Goal: Transaction & Acquisition: Complete application form

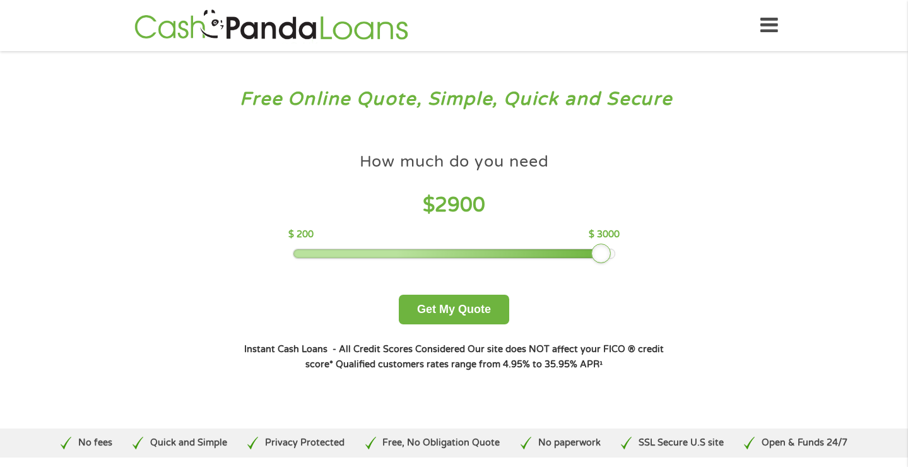
drag, startPoint x: 382, startPoint y: 250, endPoint x: 647, endPoint y: 239, distance: 265.4
click at [647, 239] on div "How much do you need $ 2900 $ 200 $ 3000 Get My Quote" at bounding box center [454, 235] width 442 height 178
click at [446, 301] on button "Get My Quote" at bounding box center [454, 310] width 110 height 30
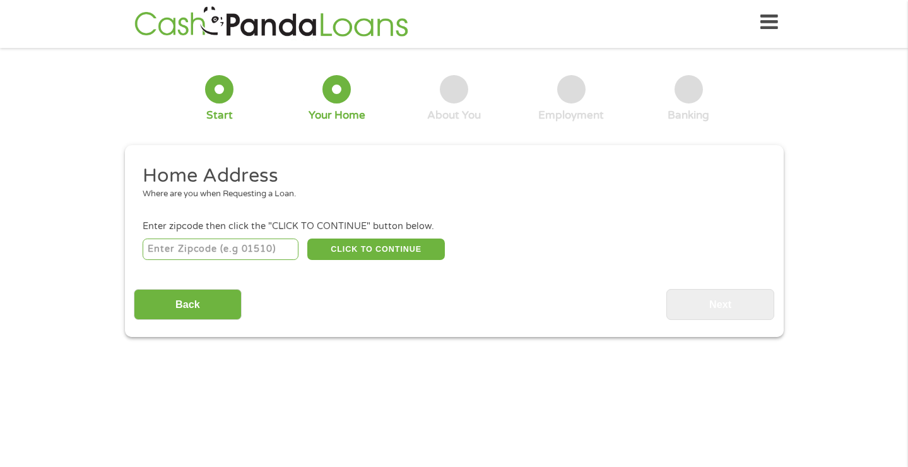
scroll to position [5, 5]
click at [257, 248] on input "number" at bounding box center [221, 249] width 156 height 21
type input "19140"
click at [352, 246] on button "CLICK TO CONTINUE" at bounding box center [376, 249] width 138 height 21
type input "19140"
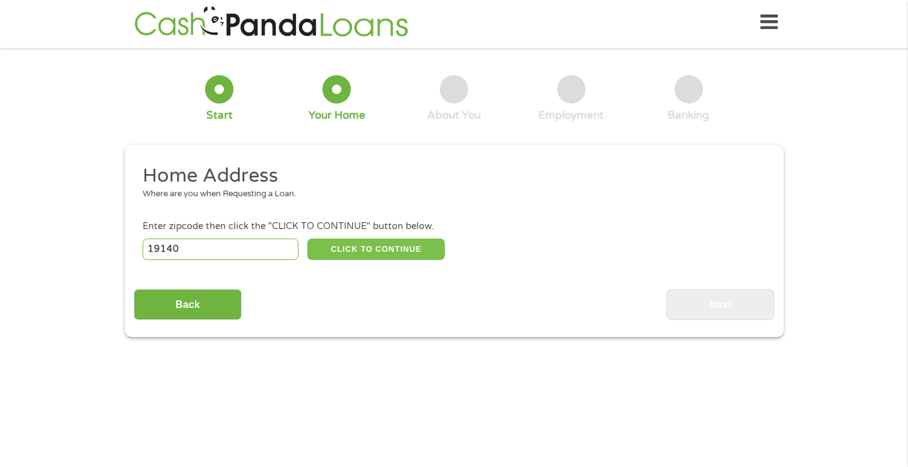
type input "[GEOGRAPHIC_DATA]"
select select "[US_STATE]"
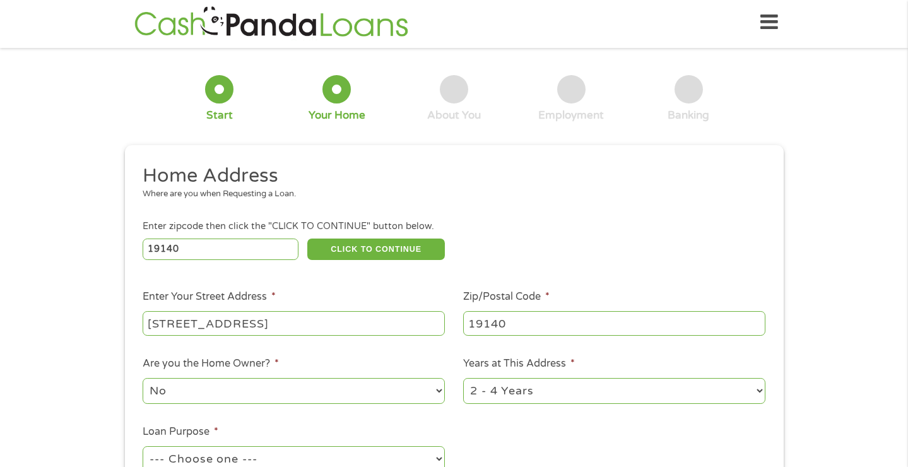
type input "[STREET_ADDRESS]"
select select "12months"
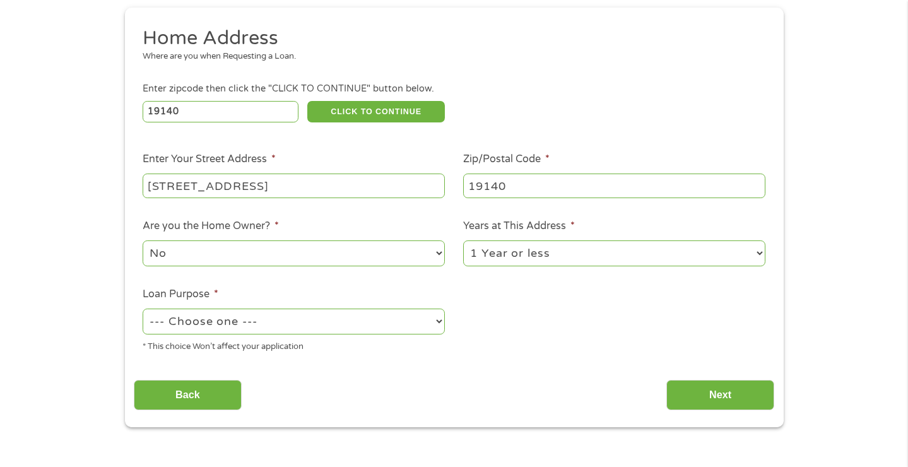
scroll to position [145, 0]
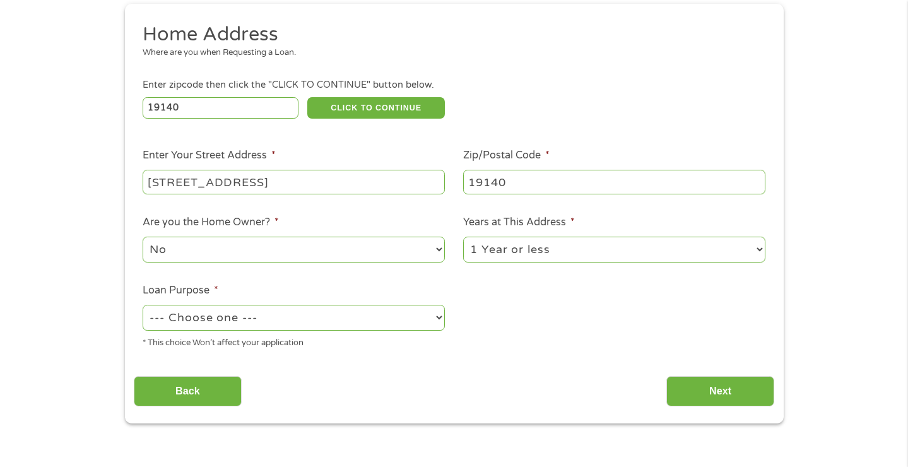
select select "medicalexpenses"
click at [734, 390] on input "Next" at bounding box center [721, 391] width 108 height 31
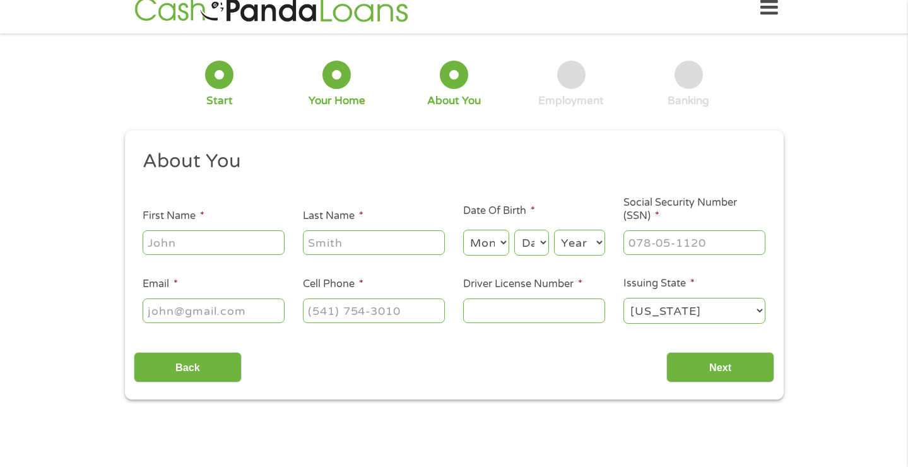
scroll to position [3, 0]
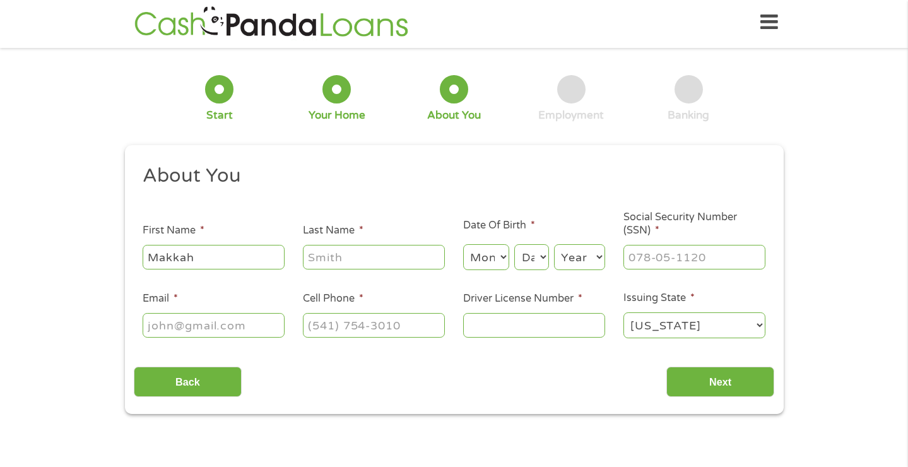
type input "Makkah"
type input "[PERSON_NAME]"
select select "7"
select select "25"
select select "1997"
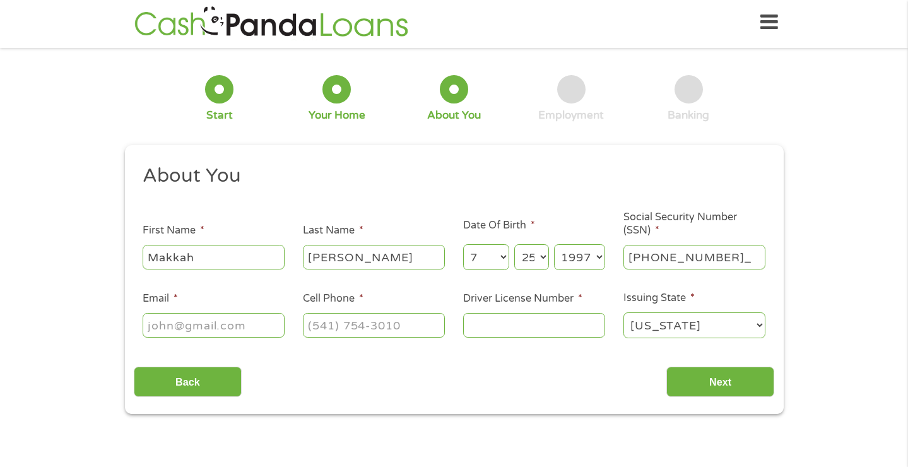
type input "211-76-3111"
type input "[EMAIL_ADDRESS][DOMAIN_NAME]"
type input "[PHONE_NUMBER]"
type input "31432189"
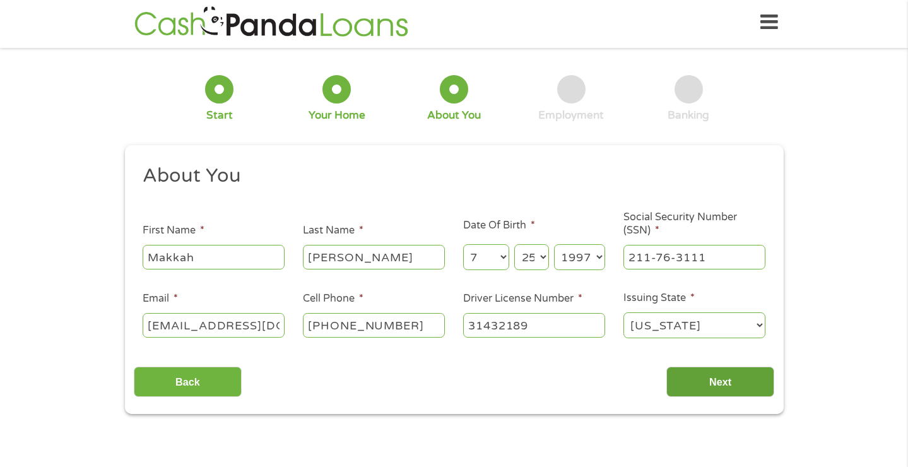
click at [713, 385] on input "Next" at bounding box center [721, 382] width 108 height 31
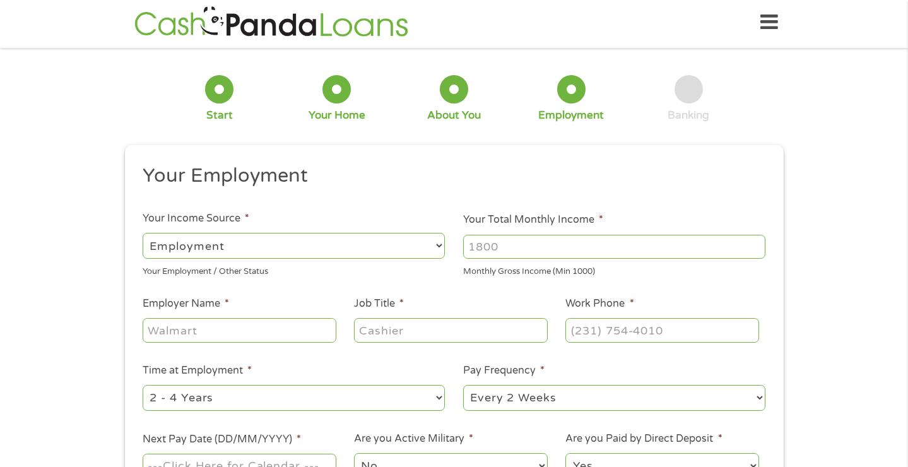
click at [515, 264] on div "Monthly Gross Income (Min 1000)" at bounding box center [614, 269] width 302 height 17
click at [515, 250] on input "Your Total Monthly Income *" at bounding box center [614, 247] width 302 height 24
type input "4500"
type input "USDH"
type input "Histology Technician"
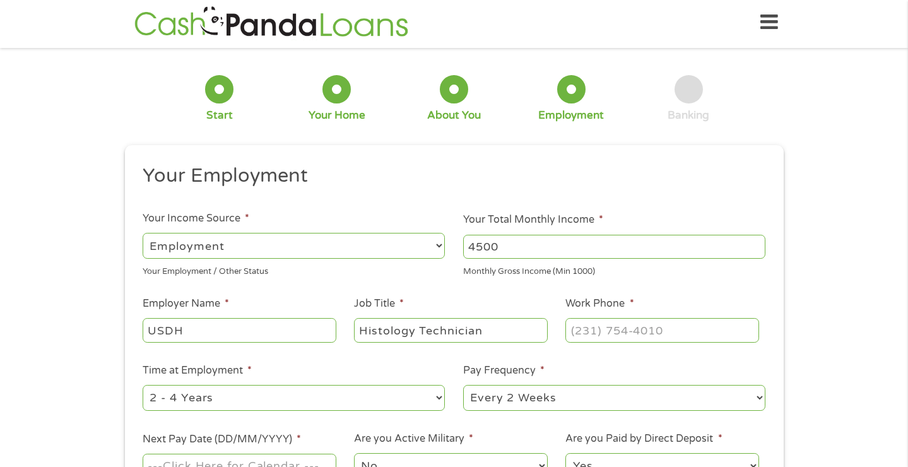
type input "(___) ___-____"
type input "(215) 632-____"
type input "(___) ___-____"
type input "[PHONE_NUMBER]"
select select "12months"
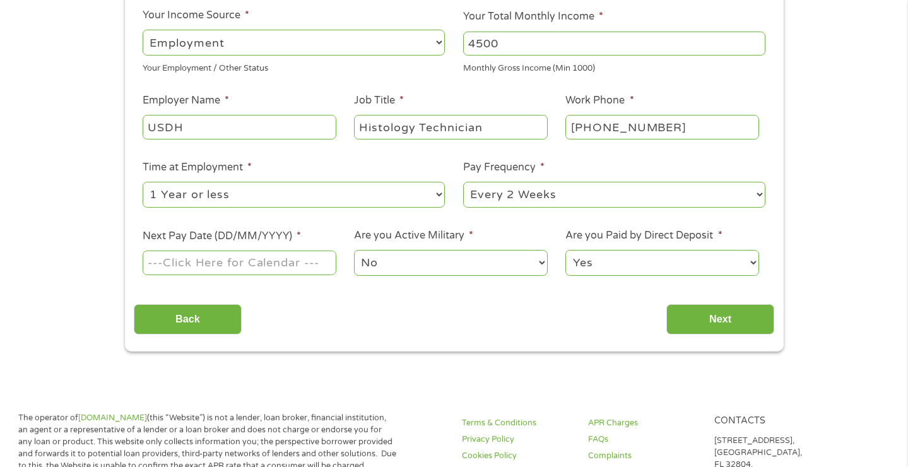
scroll to position [241, 0]
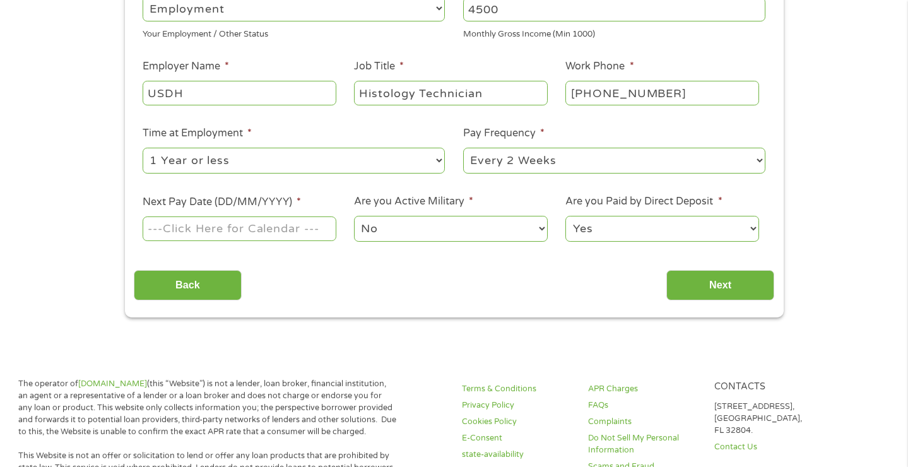
click at [248, 220] on input "Next Pay Date (DD/MM/YYYY) *" at bounding box center [239, 229] width 193 height 24
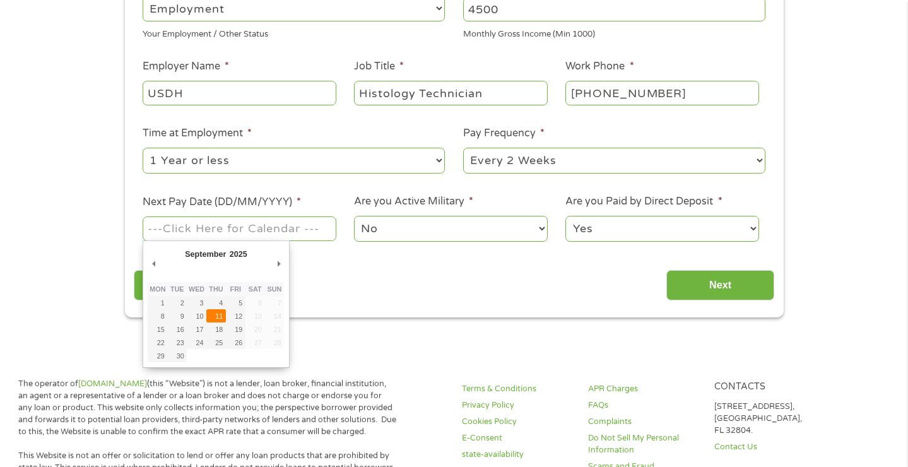
type input "[DATE]"
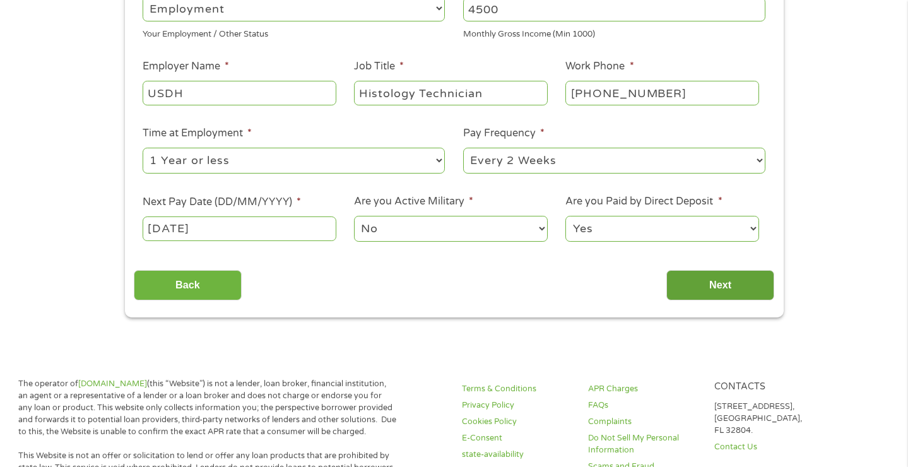
click at [696, 291] on input "Next" at bounding box center [721, 285] width 108 height 31
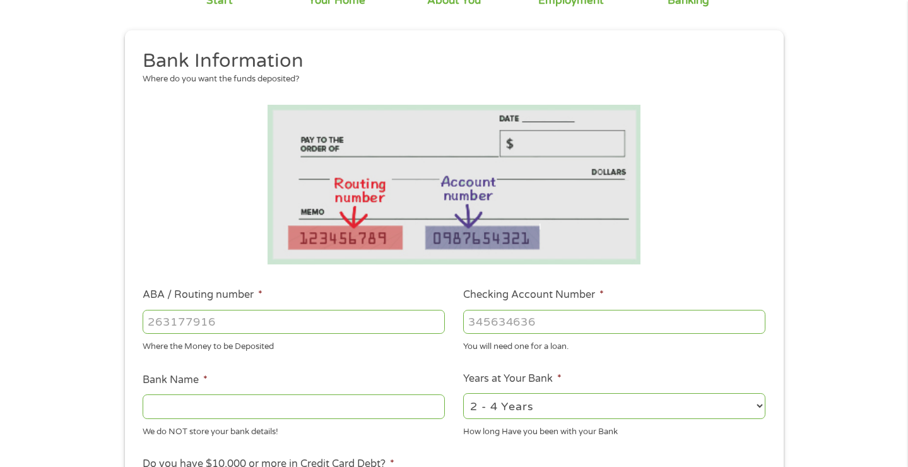
scroll to position [121, 0]
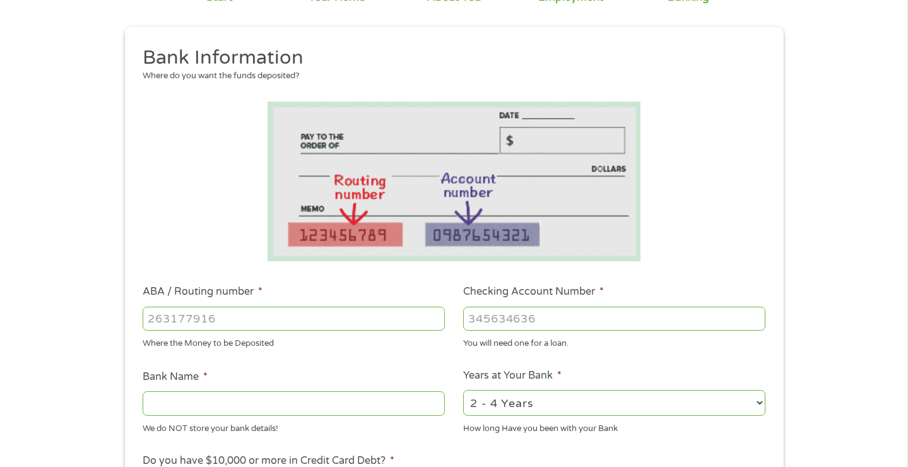
click at [321, 330] on input "ABA / Routing number *" at bounding box center [294, 319] width 302 height 24
type input "0301000503"
click at [499, 319] on input "2713793439" at bounding box center [614, 319] width 302 height 24
type input "2718793439"
click at [170, 317] on input "0301000503" at bounding box center [294, 319] width 302 height 24
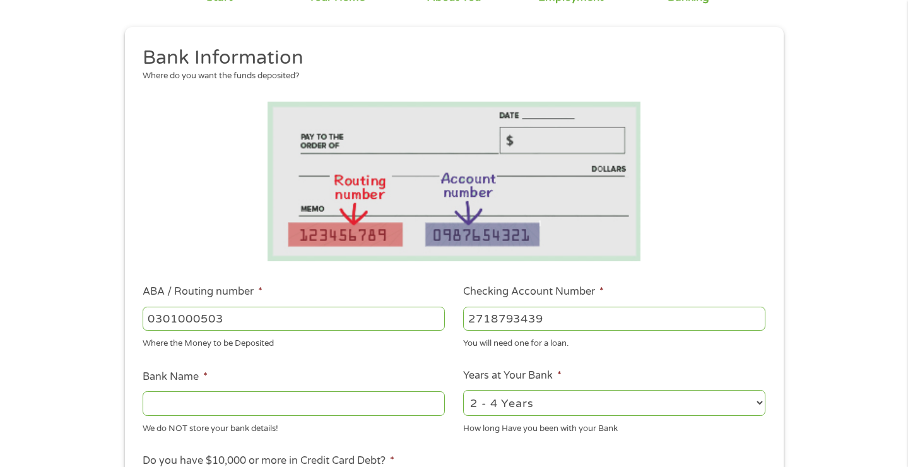
type input "031000503"
type input "[PERSON_NAME] FARGO BANK"
type input "031000503"
select select "60months"
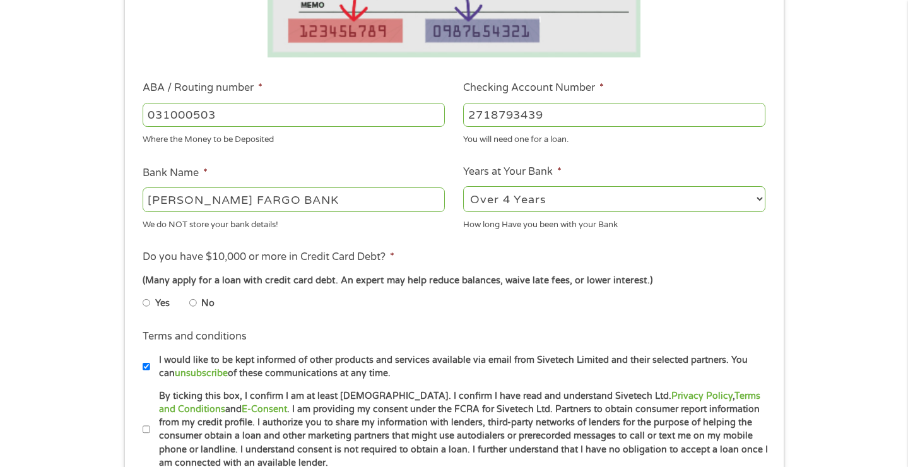
scroll to position [330, 0]
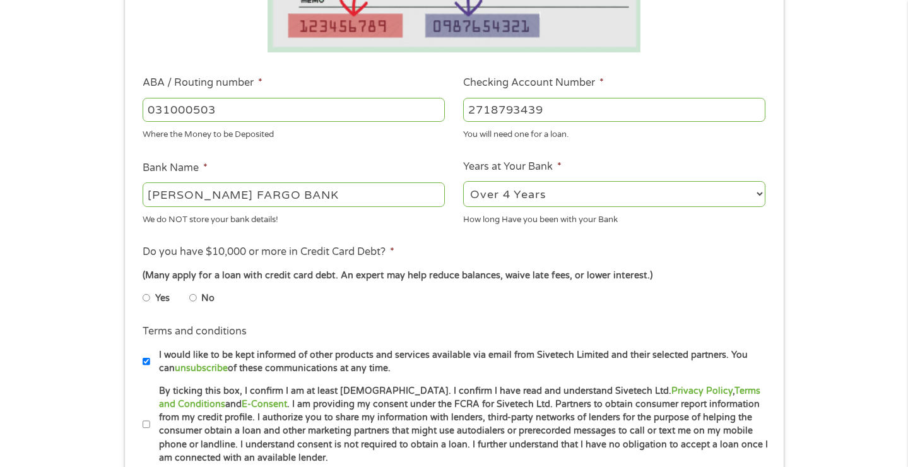
click at [189, 299] on li "Yes" at bounding box center [166, 298] width 47 height 25
click at [198, 297] on li "No" at bounding box center [211, 298] width 45 height 25
click at [193, 297] on input "No" at bounding box center [193, 298] width 8 height 20
radio input "true"
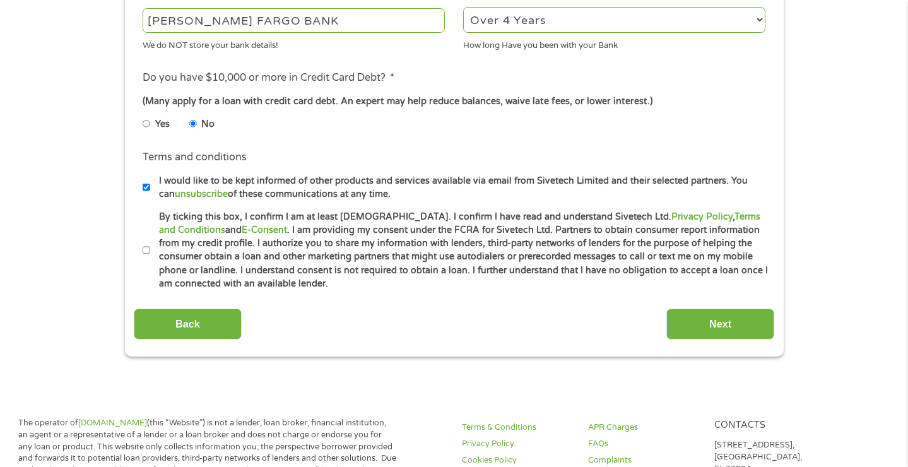
scroll to position [506, 0]
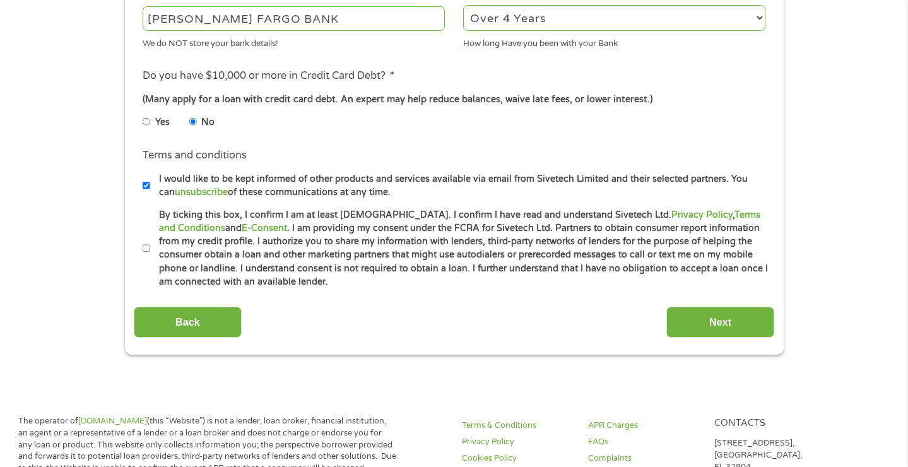
click at [147, 183] on input "I would like to be kept informed of other products and services available via e…" at bounding box center [147, 185] width 8 height 20
checkbox input "false"
click at [148, 245] on input "By ticking this box, I confirm I am at least [DEMOGRAPHIC_DATA]. I confirm I ha…" at bounding box center [147, 249] width 8 height 20
checkbox input "true"
click at [754, 310] on input "Next" at bounding box center [721, 322] width 108 height 31
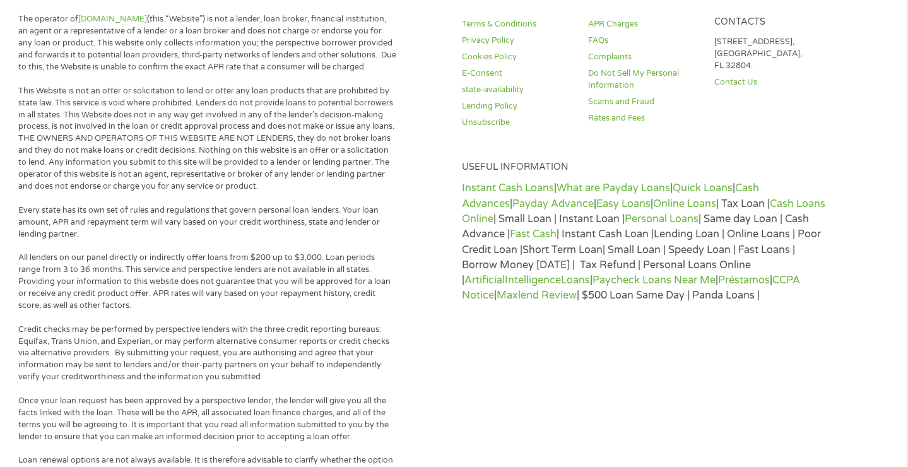
scroll to position [3, 0]
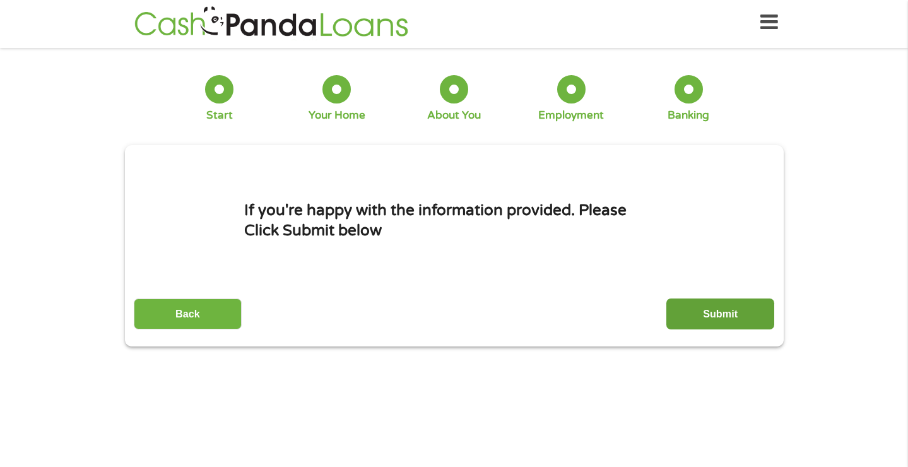
click at [754, 311] on input "Submit" at bounding box center [721, 314] width 108 height 31
